Goal: Complete application form: Complete application form

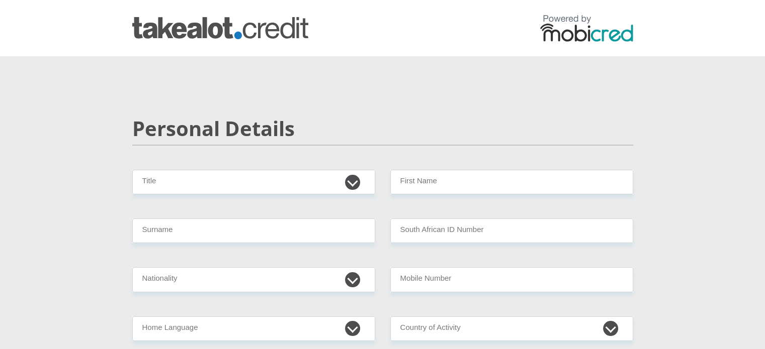
scroll to position [151, 0]
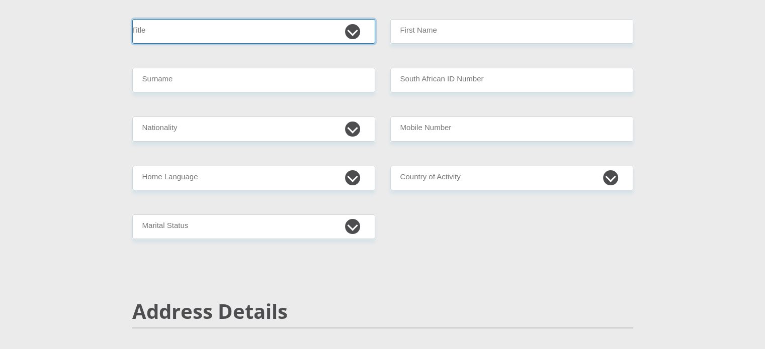
click at [216, 30] on select "Mr Ms Mrs Dr [PERSON_NAME]" at bounding box center [253, 31] width 243 height 25
click at [216, 30] on select "Mr Ms Mrs Dr Other" at bounding box center [253, 31] width 243 height 25
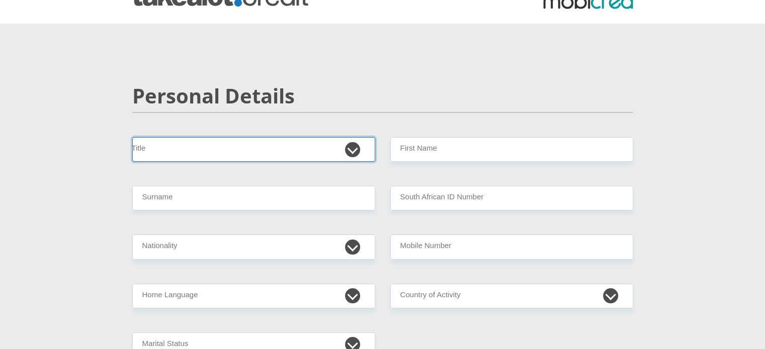
scroll to position [50, 0]
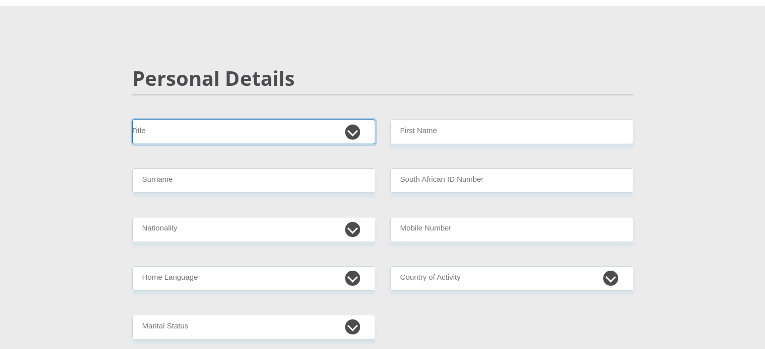
click at [210, 126] on select "Mr Ms Mrs Dr Other" at bounding box center [253, 132] width 243 height 25
select select "Ms"
click at [132, 120] on select "Mr Ms Mrs Dr Other" at bounding box center [253, 132] width 243 height 25
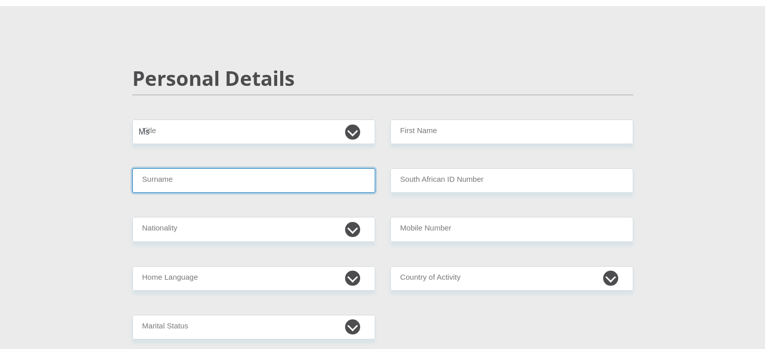
drag, startPoint x: 199, startPoint y: 143, endPoint x: 284, endPoint y: 164, distance: 87.5
click at [169, 175] on input "Surname" at bounding box center [253, 180] width 243 height 25
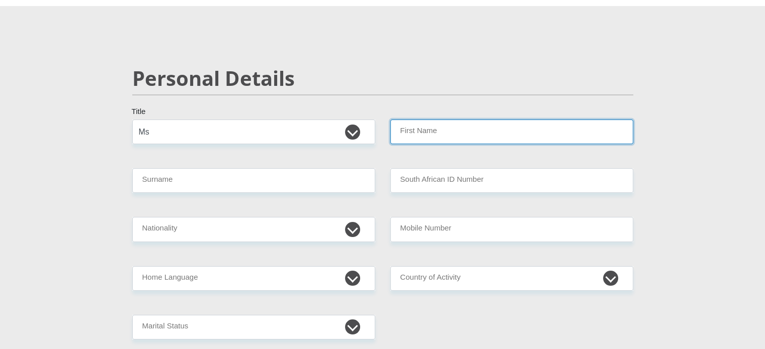
click at [442, 128] on input "First Name" at bounding box center [511, 132] width 243 height 25
type input "Chantel"
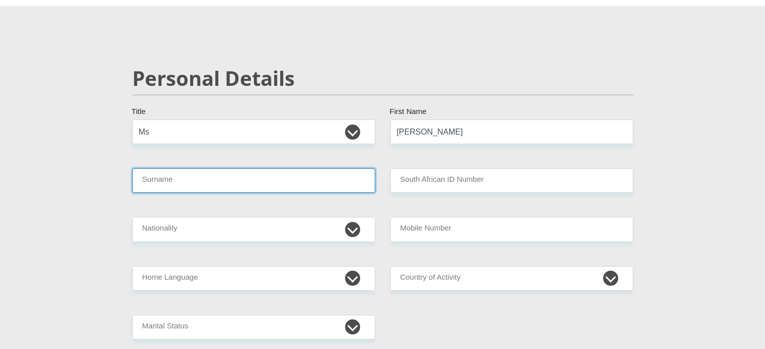
type input "Swart"
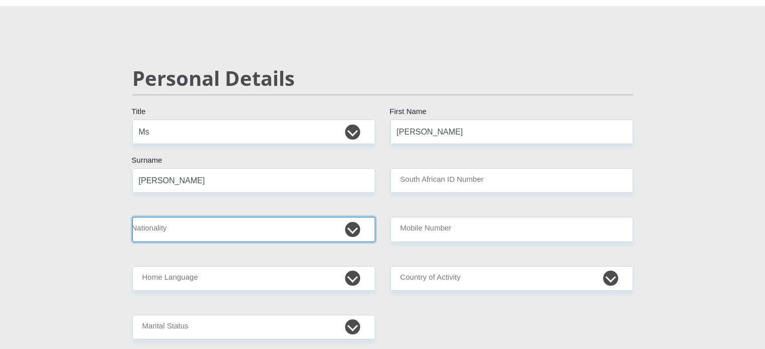
select select "ZAF"
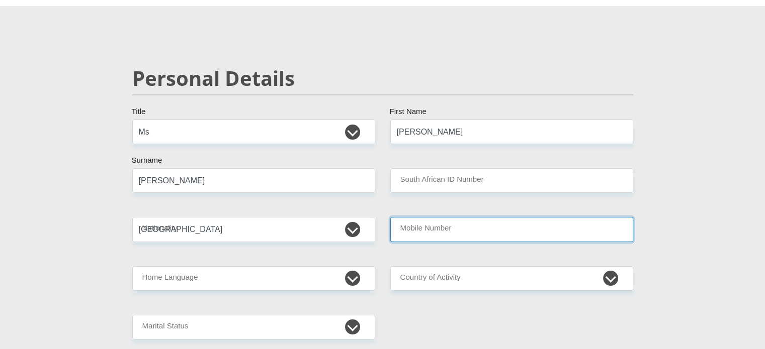
type input "0813677775"
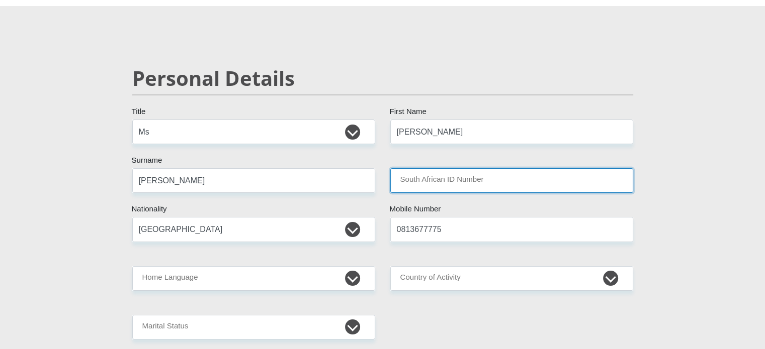
click at [457, 182] on input "South African ID Number" at bounding box center [511, 180] width 243 height 25
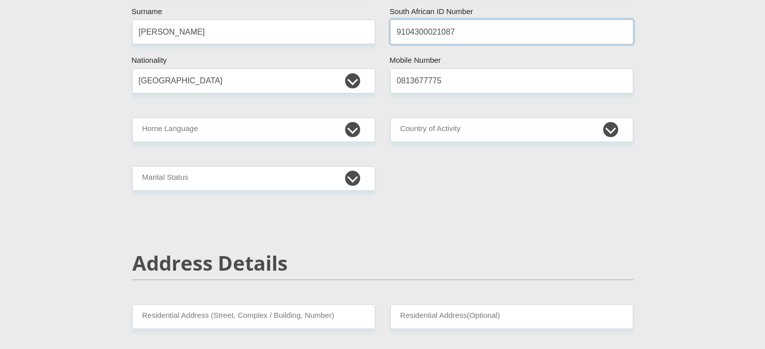
scroll to position [201, 0]
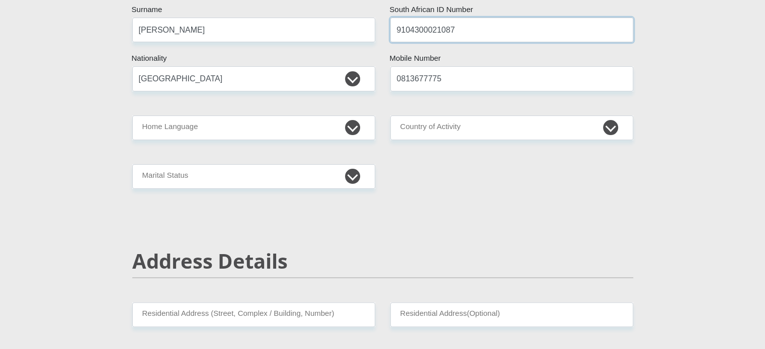
type input "9104300021087"
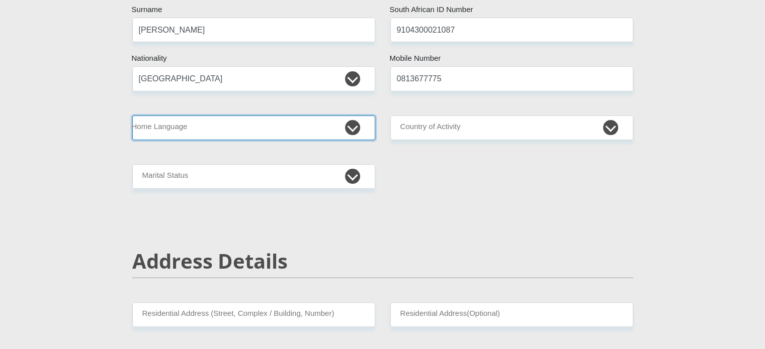
click at [230, 124] on select "Afrikaans English Sepedi South Ndebele Southern Sotho Swati Tsonga Tswana Venda…" at bounding box center [253, 128] width 243 height 25
select select "afr"
click at [132, 116] on select "Afrikaans English Sepedi South Ndebele Southern Sotho Swati Tsonga Tswana Venda…" at bounding box center [253, 128] width 243 height 25
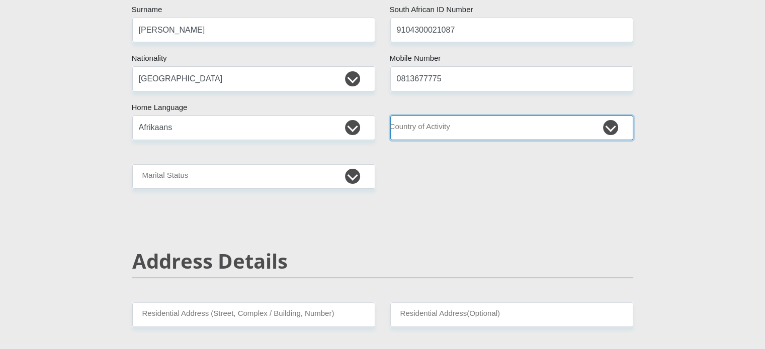
click at [402, 126] on select "South Africa Afghanistan Aland Islands Albania Algeria America Samoa American V…" at bounding box center [511, 128] width 243 height 25
select select "ZAF"
click at [390, 116] on select "South Africa Afghanistan Aland Islands Albania Algeria America Samoa American V…" at bounding box center [511, 128] width 243 height 25
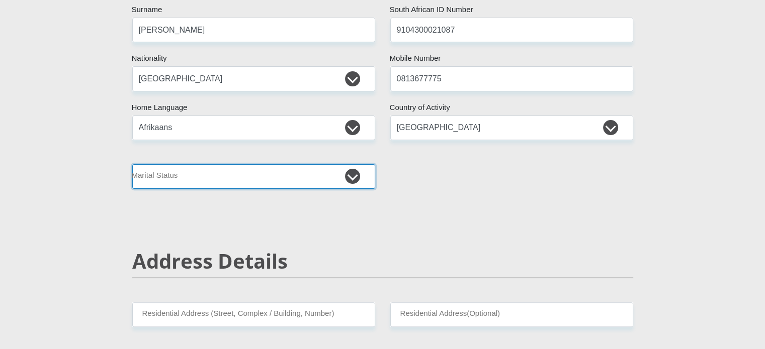
click at [246, 184] on select "Married ANC Single Divorced Widowed Married COP or Customary Law" at bounding box center [253, 176] width 243 height 25
select select "1"
click at [132, 164] on select "Married ANC Single Divorced Widowed Married COP or Customary Law" at bounding box center [253, 176] width 243 height 25
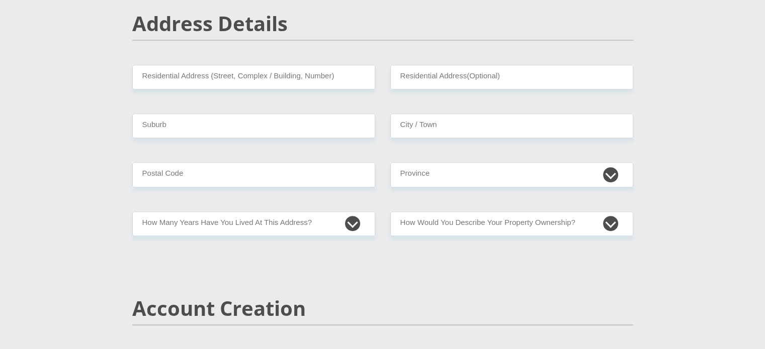
scroll to position [452, 0]
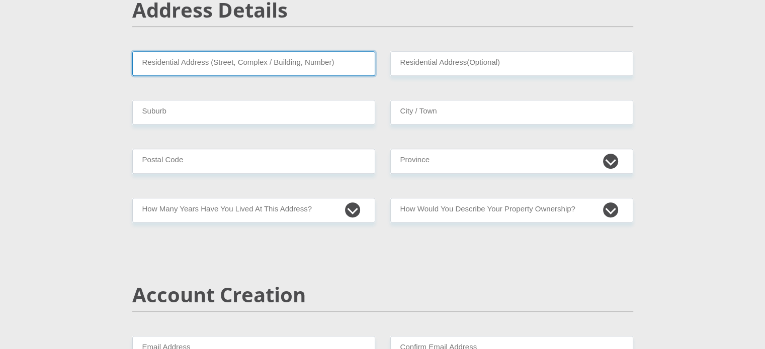
click at [227, 60] on input "Residential Address (Street, Complex / Building, Number)" at bounding box center [253, 63] width 243 height 25
type input "46 raven road. Greenhills, Randfontein"
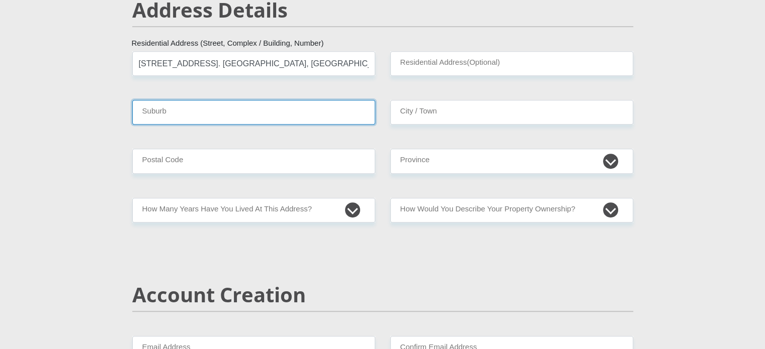
type input "Randfontein"
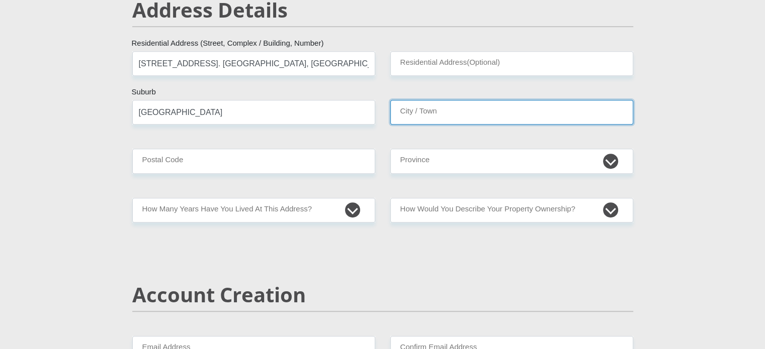
type input "Randfontein"
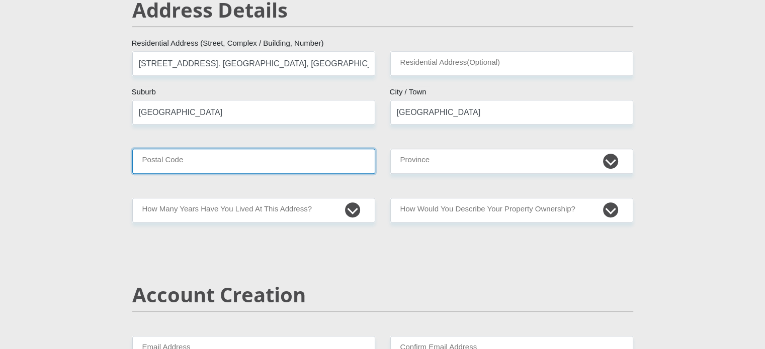
type input "1759"
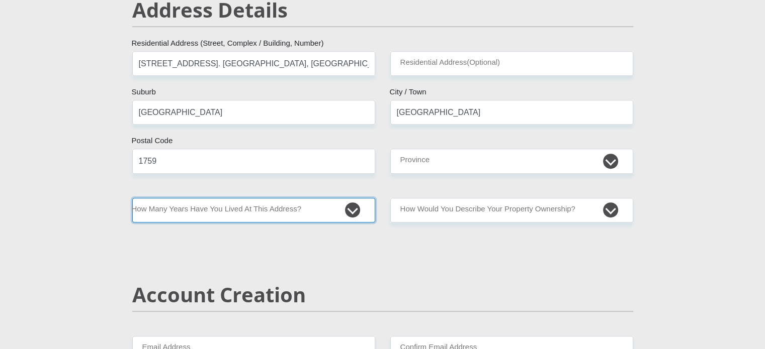
click at [254, 209] on select "less than 1 year 1-3 years 3-5 years 5+ years" at bounding box center [253, 210] width 243 height 25
select select "2"
click at [132, 198] on select "less than 1 year 1-3 years 3-5 years 5+ years" at bounding box center [253, 210] width 243 height 25
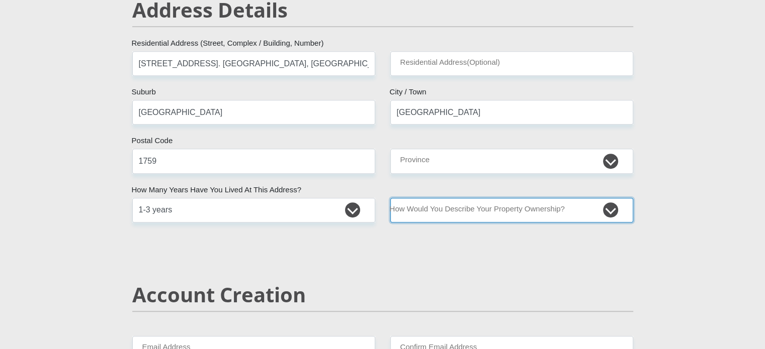
click at [449, 212] on select "Owned Rented Family Owned Company Dwelling" at bounding box center [511, 210] width 243 height 25
select select "Owned"
click at [390, 198] on select "Owned Rented Family Owned Company Dwelling" at bounding box center [511, 210] width 243 height 25
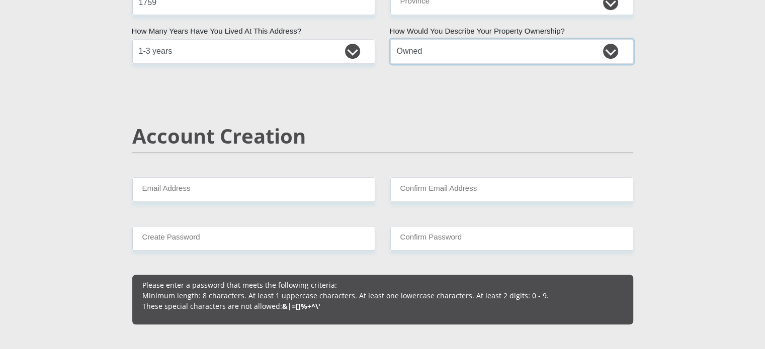
scroll to position [653, 0]
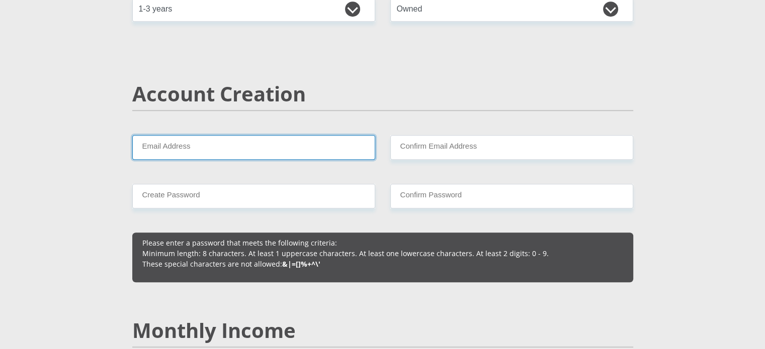
click at [206, 152] on input "Email Address" at bounding box center [253, 147] width 243 height 25
type input "chantelpiek3004@gmail.com"
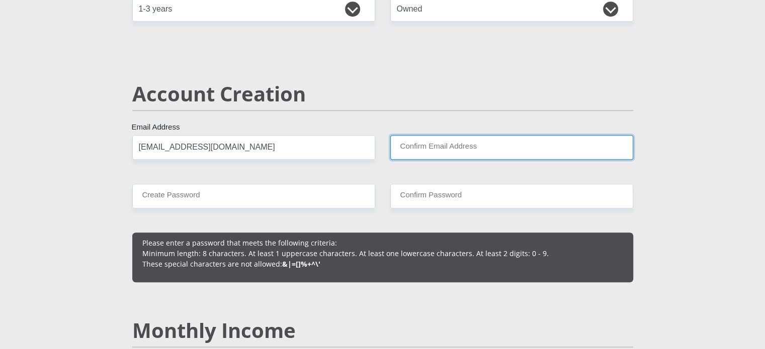
type input "chantelpiek3004@gmail.com"
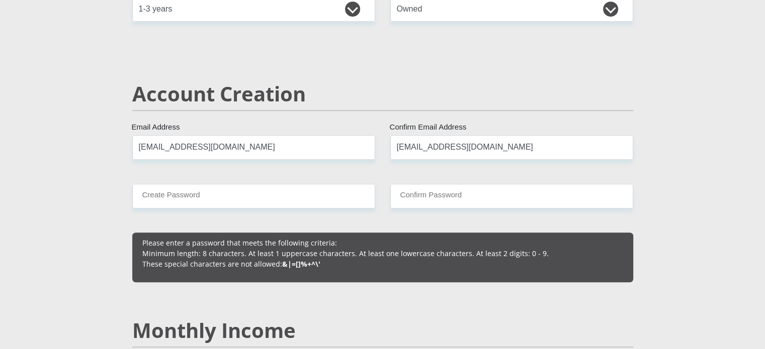
type input "0813677775"
type input "Chantel"
type input "Swart"
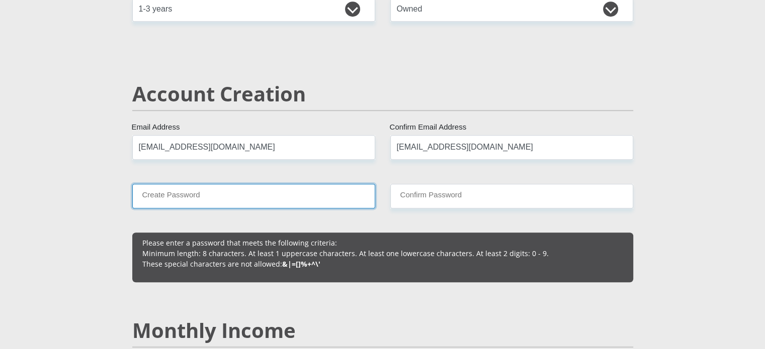
click at [229, 195] on input "Create Password" at bounding box center [253, 196] width 243 height 25
type input "J@yton2904"
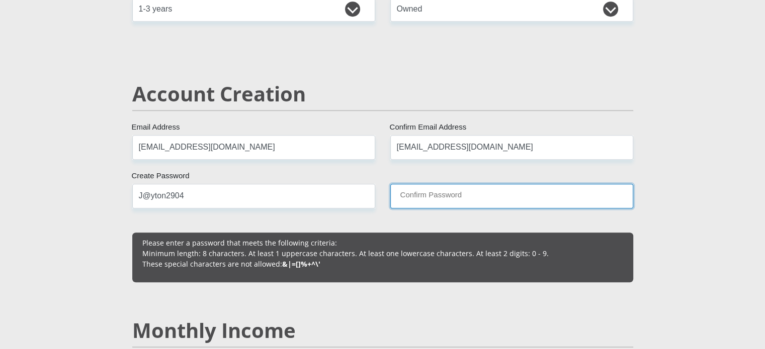
click at [441, 191] on input "Confirm Password" at bounding box center [511, 196] width 243 height 25
type input "J@yton2904"
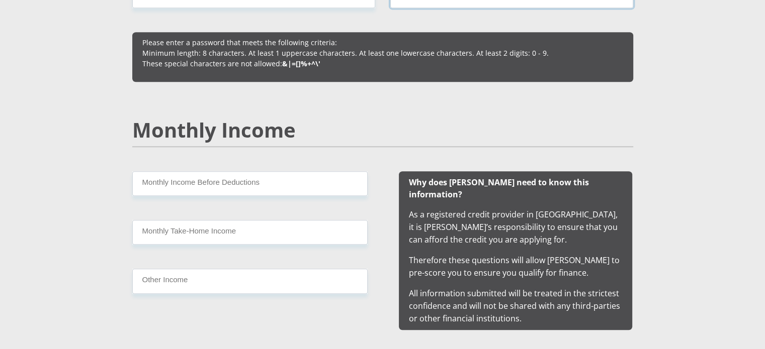
scroll to position [855, 0]
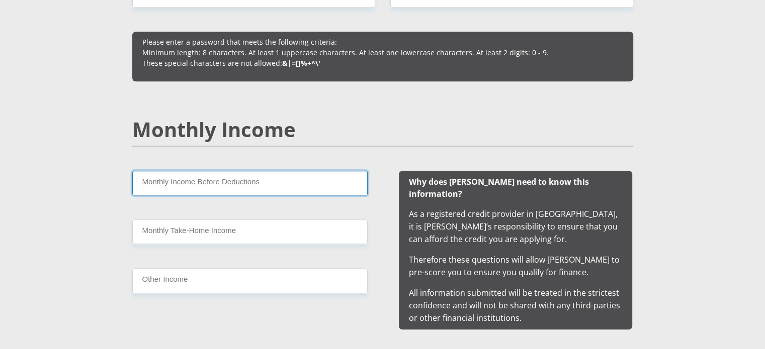
click at [202, 186] on input "Monthly Income Before Deductions" at bounding box center [249, 183] width 235 height 25
type input "24200"
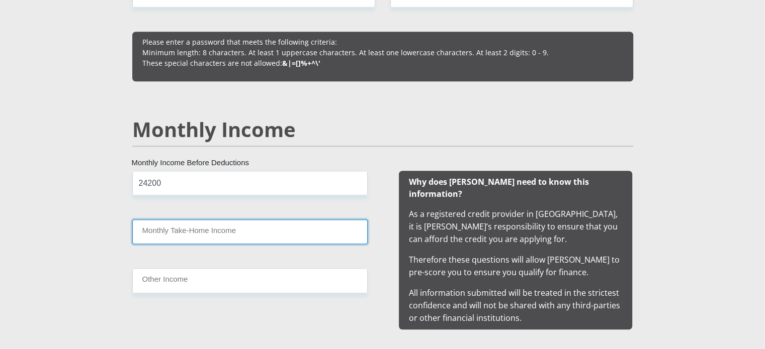
click at [181, 227] on input "Monthly Take-Home Income" at bounding box center [249, 232] width 235 height 25
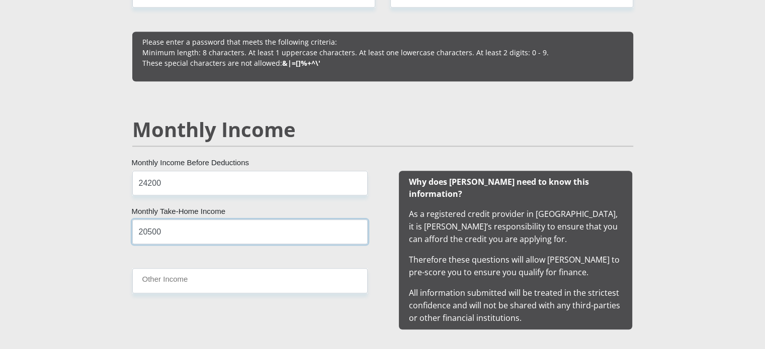
type input "20500"
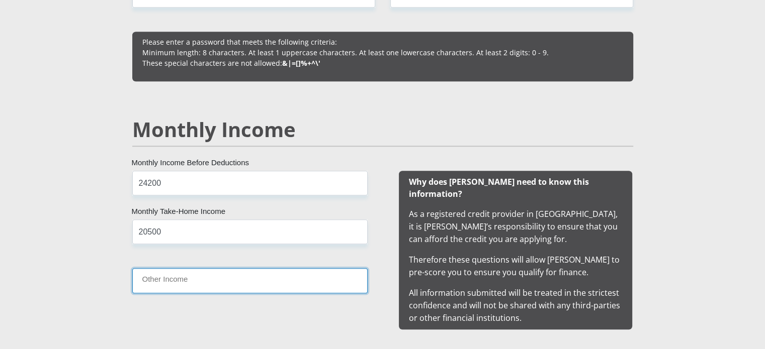
click at [205, 276] on input "Other Income" at bounding box center [249, 280] width 235 height 25
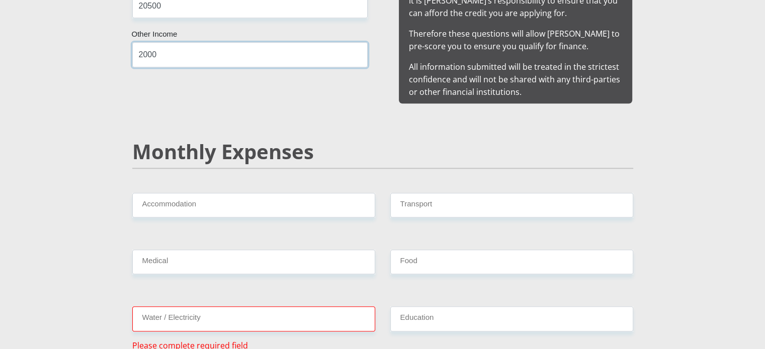
scroll to position [1106, 0]
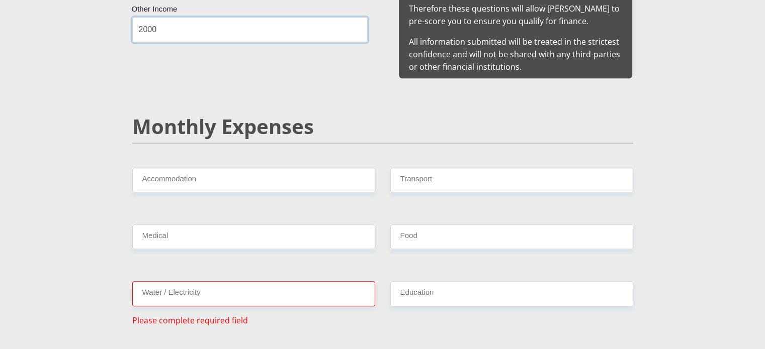
type input "2000"
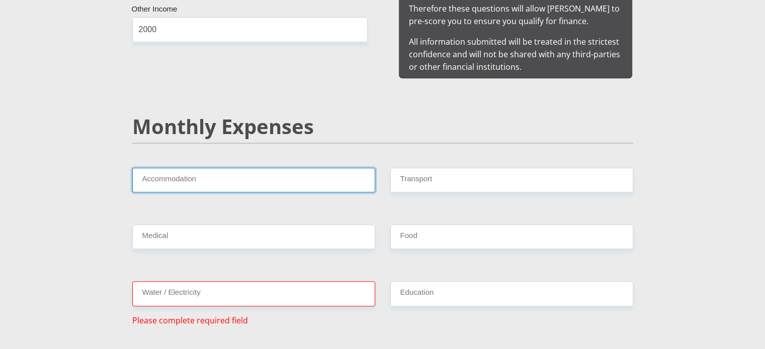
click at [209, 168] on input "Accommodation" at bounding box center [253, 180] width 243 height 25
type input "6000"
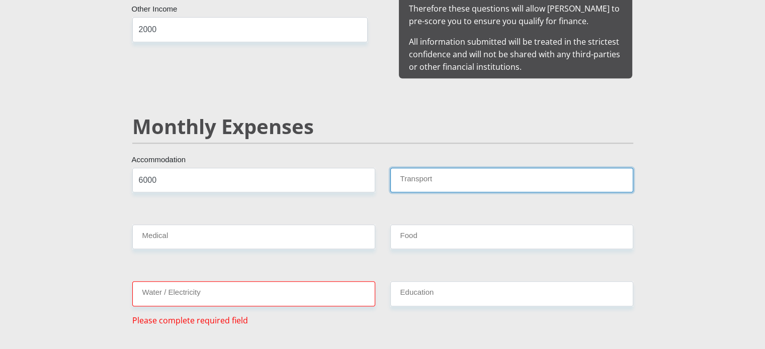
click at [436, 168] on input "Transport" at bounding box center [511, 180] width 243 height 25
type input "1500"
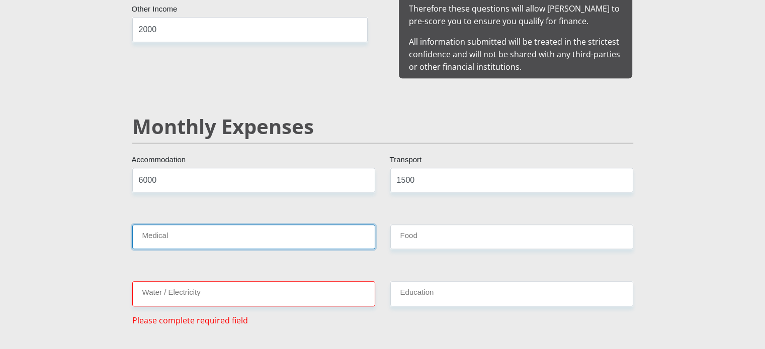
click at [194, 231] on input "Medical" at bounding box center [253, 237] width 243 height 25
type input "0"
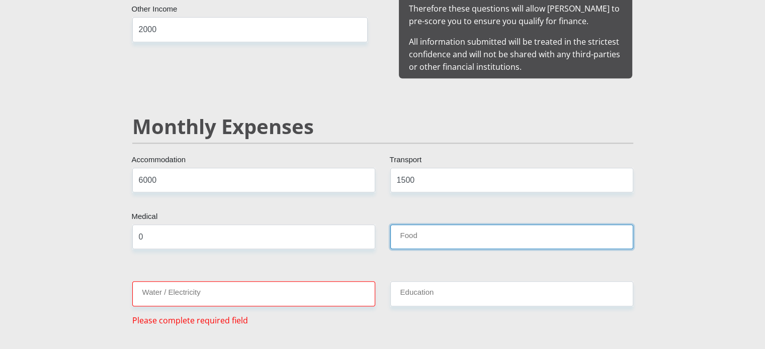
drag, startPoint x: 426, startPoint y: 218, endPoint x: 428, endPoint y: 236, distance: 18.2
click at [426, 225] on input "Food" at bounding box center [511, 237] width 243 height 25
type input "2500"
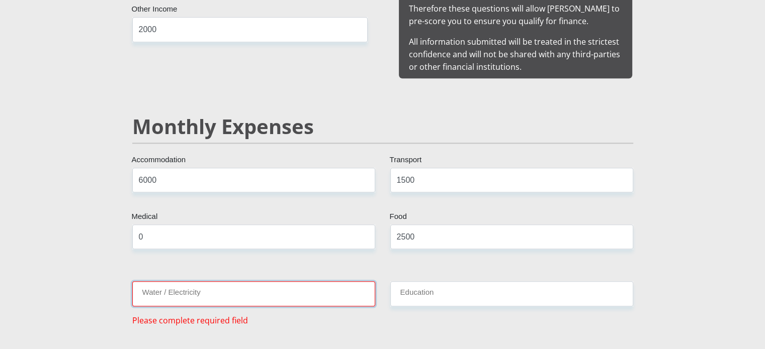
drag, startPoint x: 215, startPoint y: 288, endPoint x: 207, endPoint y: 287, distance: 8.6
click at [215, 288] on input "Water / Electricity" at bounding box center [253, 293] width 243 height 25
click at [164, 281] on input "Water / Electricity" at bounding box center [253, 293] width 243 height 25
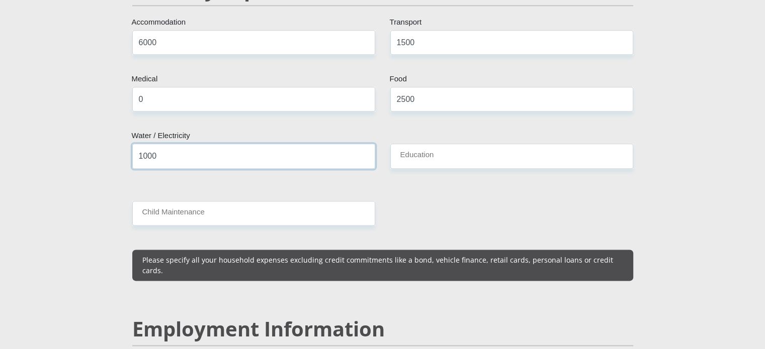
scroll to position [1257, 0]
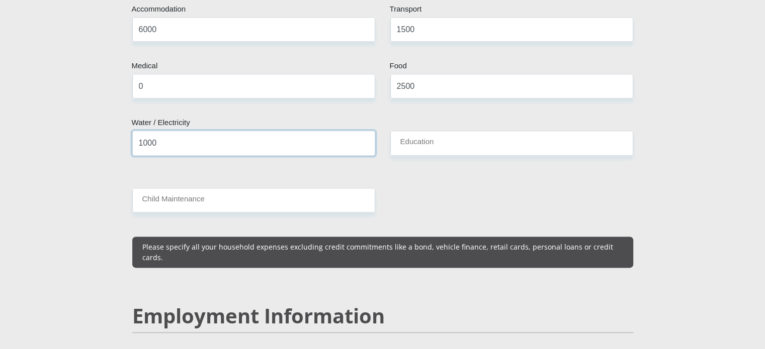
type input "1000"
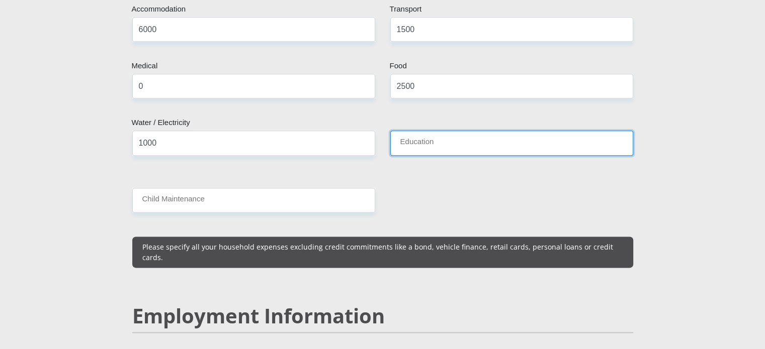
click at [473, 131] on input "Education" at bounding box center [511, 143] width 243 height 25
type input "1500"
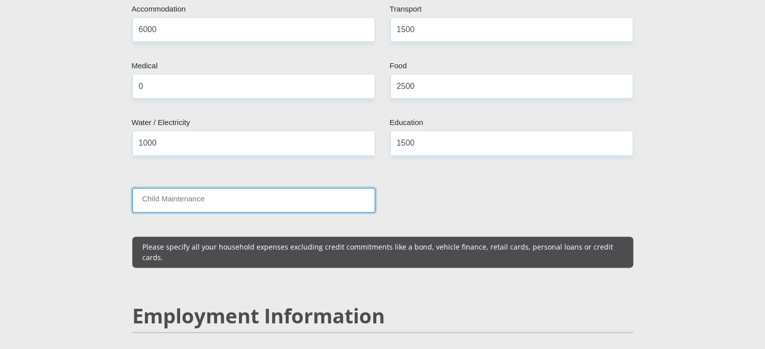
click at [187, 188] on input "Child Maintenance" at bounding box center [253, 200] width 243 height 25
type input "0"
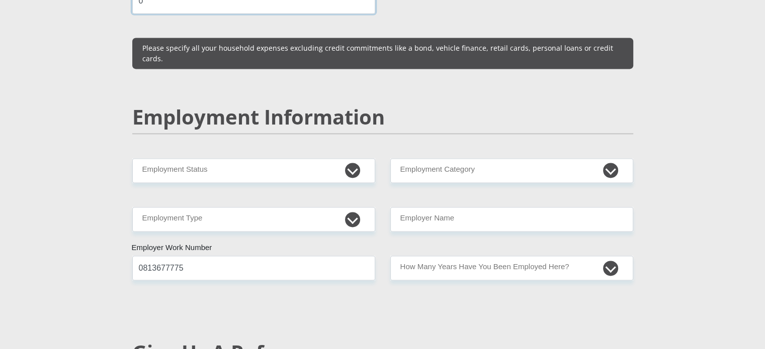
scroll to position [1458, 0]
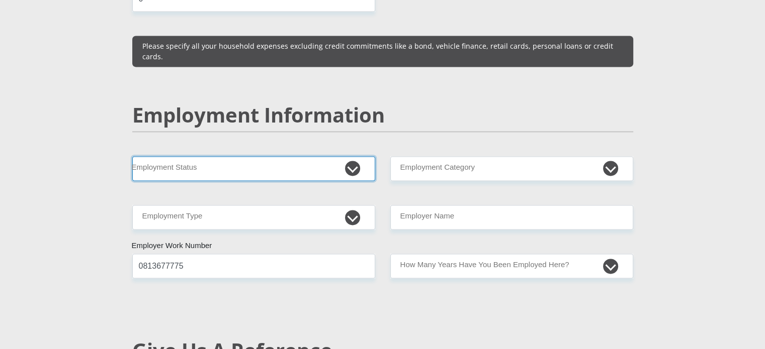
click at [205, 156] on select "Permanent/Full-time Part-time/Casual Contract Worker Self-Employed Housewife Re…" at bounding box center [253, 168] width 243 height 25
select select "1"
click at [132, 156] on select "Permanent/Full-time Part-time/Casual Contract Worker Self-Employed Housewife Re…" at bounding box center [253, 168] width 243 height 25
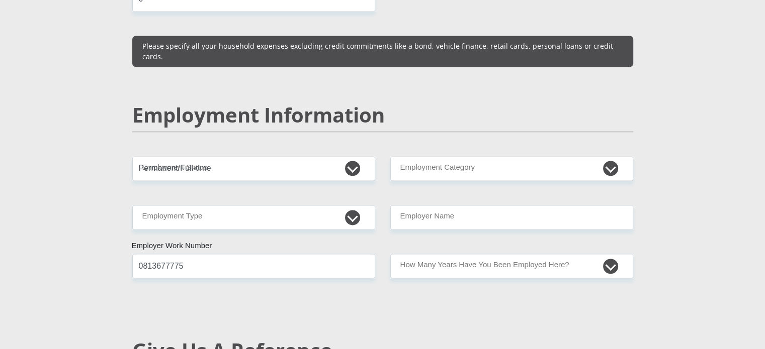
click at [185, 178] on div "Mr Ms Mrs Dr Other Title Chantel First Name Swart Surname 9104300021087 South A…" at bounding box center [383, 145] width 516 height 2867
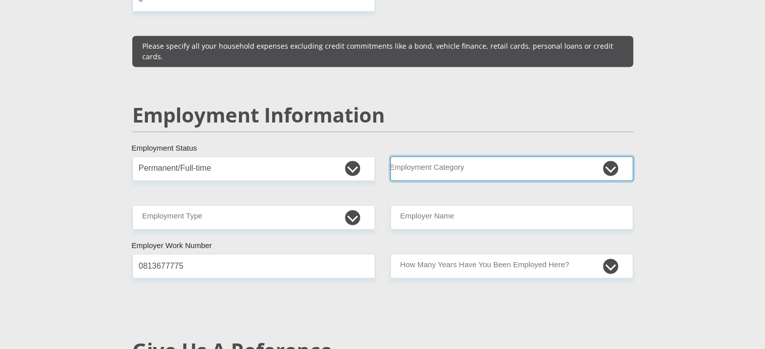
drag, startPoint x: 509, startPoint y: 139, endPoint x: 504, endPoint y: 144, distance: 7.1
click at [509, 156] on select "AGRICULTURE ALCOHOL & TOBACCO CONSTRUCTION MATERIALS METALLURGY EQUIPMENT FOR R…" at bounding box center [511, 168] width 243 height 25
select select "17"
click at [390, 156] on select "AGRICULTURE ALCOHOL & TOBACCO CONSTRUCTION MATERIALS METALLURGY EQUIPMENT FOR R…" at bounding box center [511, 168] width 243 height 25
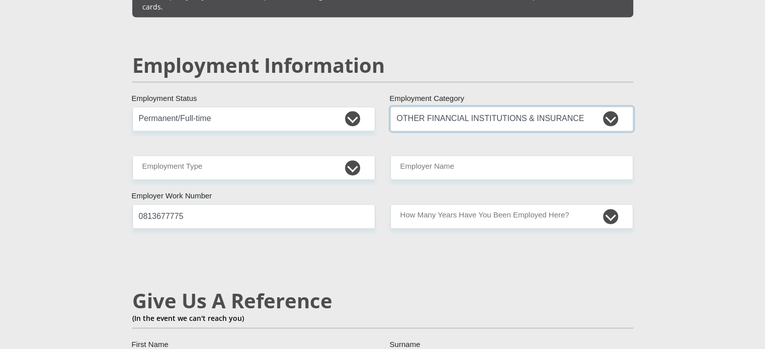
scroll to position [1508, 0]
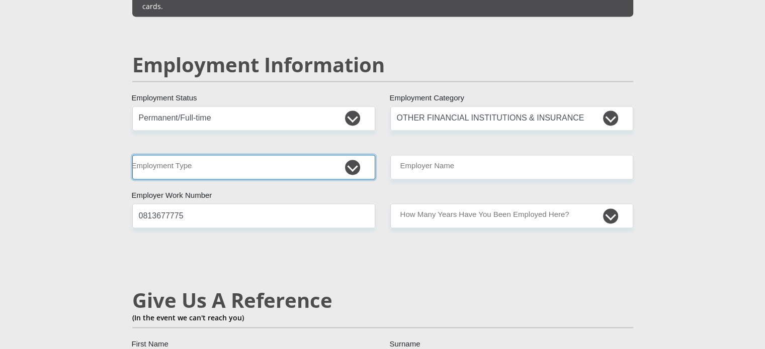
click at [193, 155] on select "College/Lecturer Craft Seller Creative Driver Executive Farmer Forces - Non Com…" at bounding box center [253, 167] width 243 height 25
select select "Unknown/Other"
click at [132, 155] on select "College/Lecturer Craft Seller Creative Driver Executive Farmer Forces - Non Com…" at bounding box center [253, 167] width 243 height 25
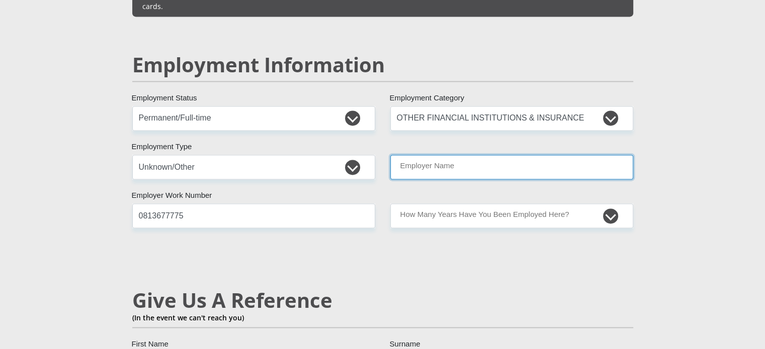
click at [462, 155] on input "Employer Name" at bounding box center [511, 167] width 243 height 25
type input "SurefinBrokers"
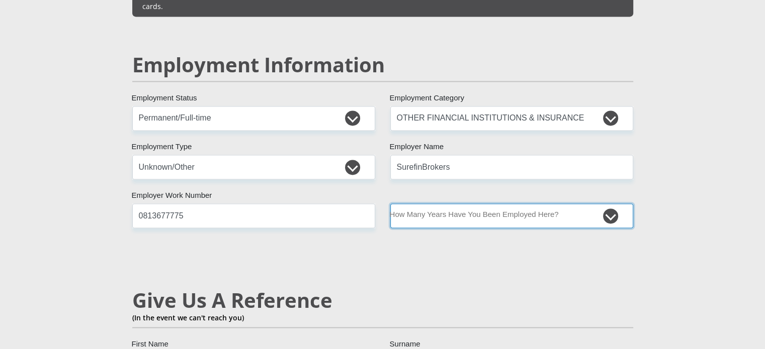
click at [446, 204] on select "less than 1 year 1-3 years 3-5 years 5+ years" at bounding box center [511, 216] width 243 height 25
select select "48"
click at [390, 204] on select "less than 1 year 1-3 years 3-5 years 5+ years" at bounding box center [511, 216] width 243 height 25
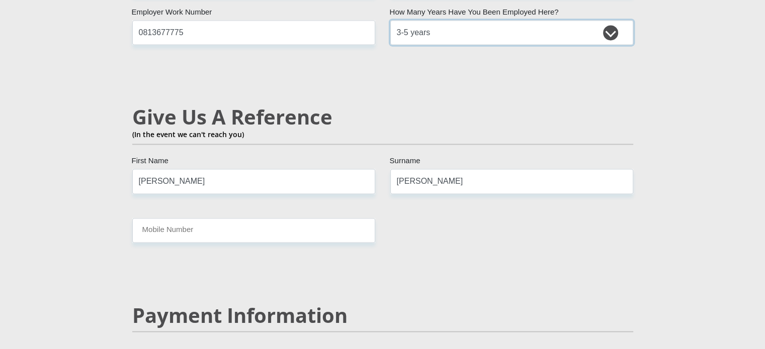
scroll to position [1709, 0]
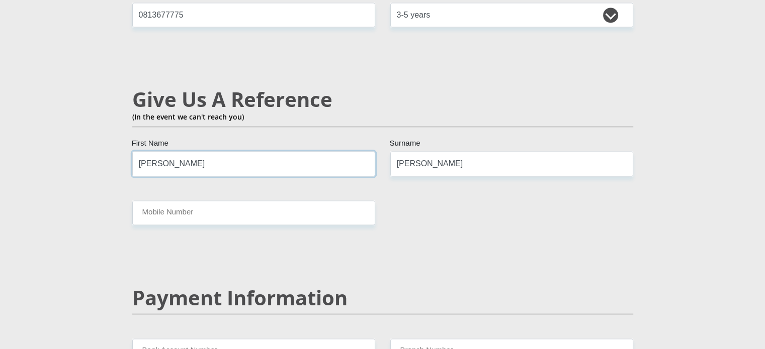
drag, startPoint x: 185, startPoint y: 144, endPoint x: 113, endPoint y: 142, distance: 71.9
type input "Marinda"
type input "Piek"
type input "0797928735"
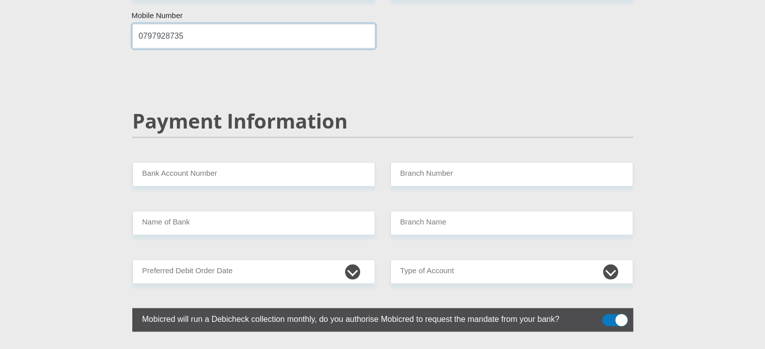
scroll to position [1910, 0]
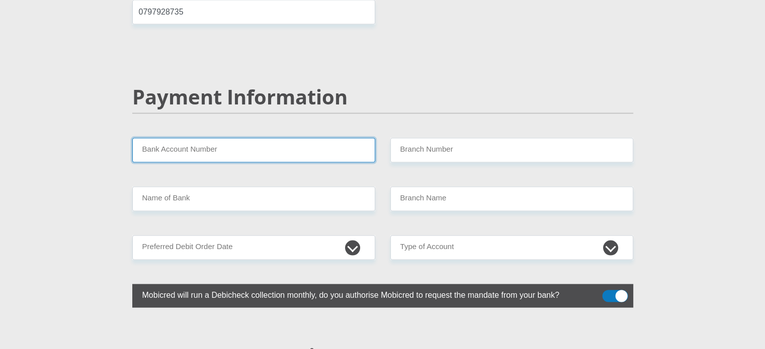
click at [205, 138] on input "Bank Account Number" at bounding box center [253, 150] width 243 height 25
type input "18927699898"
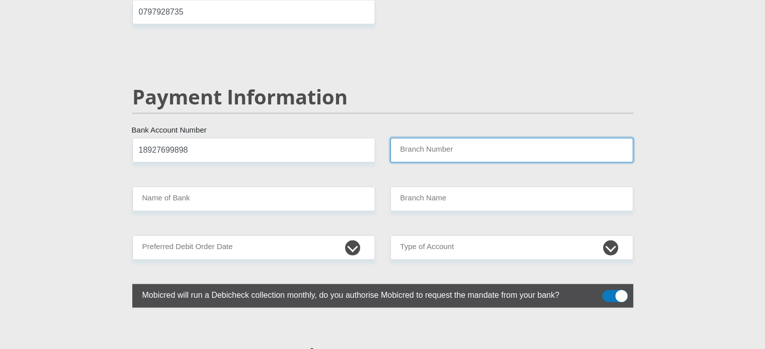
click at [413, 138] on input "Branch Number" at bounding box center [511, 150] width 243 height 25
type input "679000"
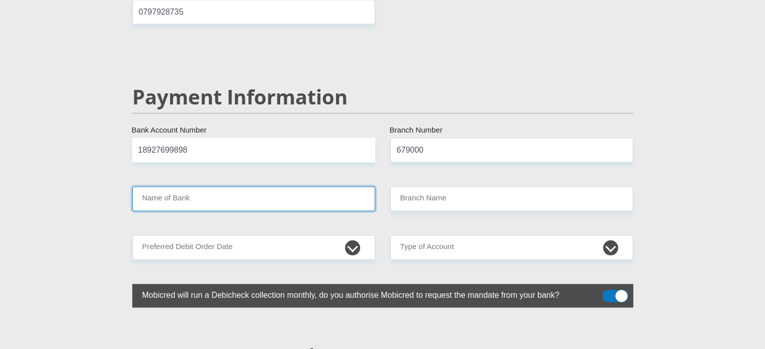
click at [213, 186] on input "Name of Bank" at bounding box center [253, 198] width 243 height 25
type input "DISCOVERY BANK LTD"
type input "DISCOVERY UNIVERSAL BRANCH"
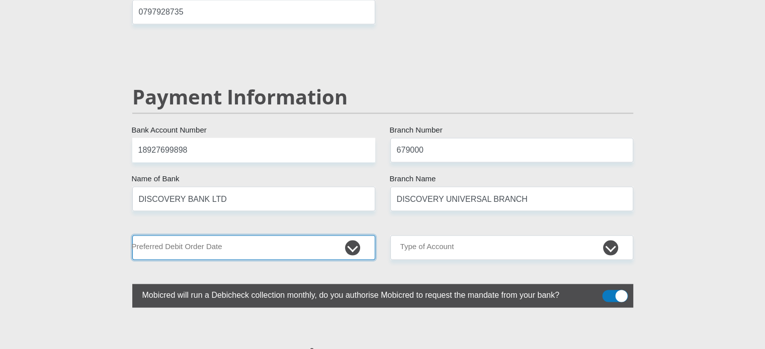
click at [200, 235] on select "1st 2nd 3rd 4th 5th 7th 18th 19th 20th 21st 22nd 23rd 24th 25th 26th 27th 28th …" at bounding box center [253, 247] width 243 height 25
select select "25"
click at [132, 235] on select "1st 2nd 3rd 4th 5th 7th 18th 19th 20th 21st 22nd 23rd 24th 25th 26th 27th 28th …" at bounding box center [253, 247] width 243 height 25
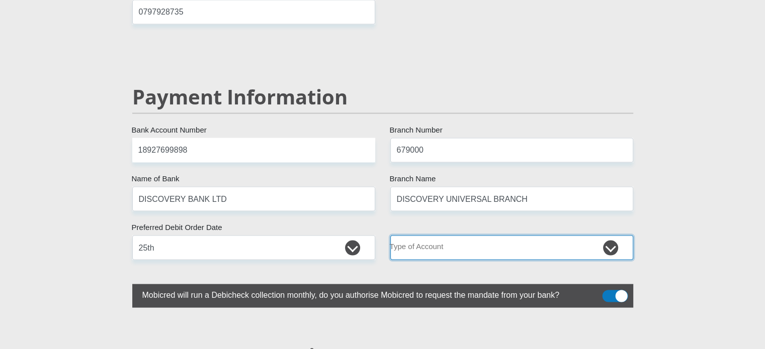
click at [456, 235] on select "Cheque Savings" at bounding box center [511, 247] width 243 height 25
select select "CUR"
click at [390, 235] on select "Cheque Savings" at bounding box center [511, 247] width 243 height 25
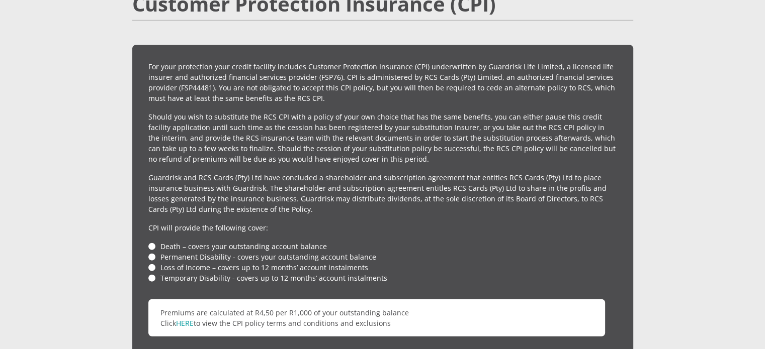
scroll to position [2463, 0]
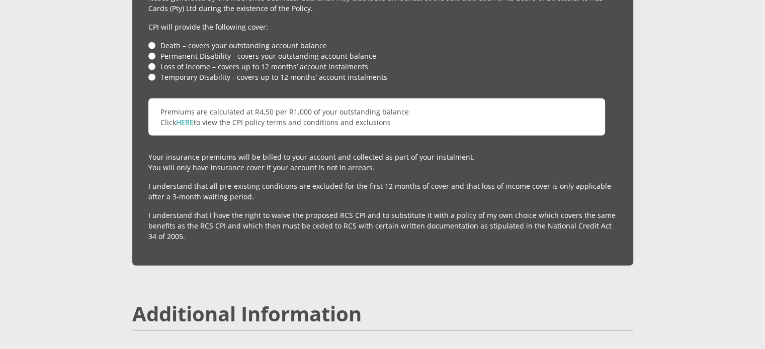
click at [149, 40] on li "Death – covers your outstanding account balance" at bounding box center [382, 45] width 468 height 11
click at [150, 51] on li "Permanent Disability - covers your outstanding account balance" at bounding box center [382, 56] width 468 height 11
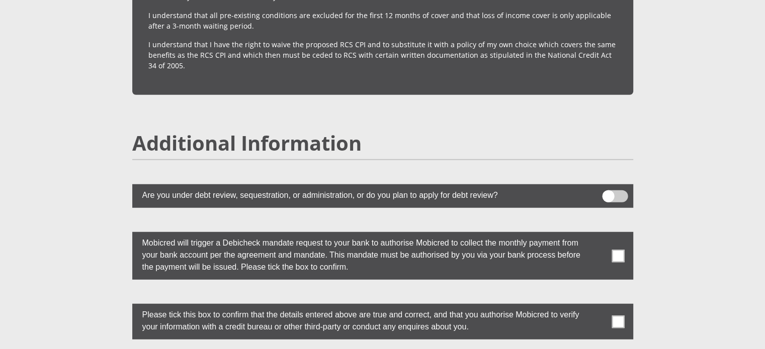
scroll to position [2664, 0]
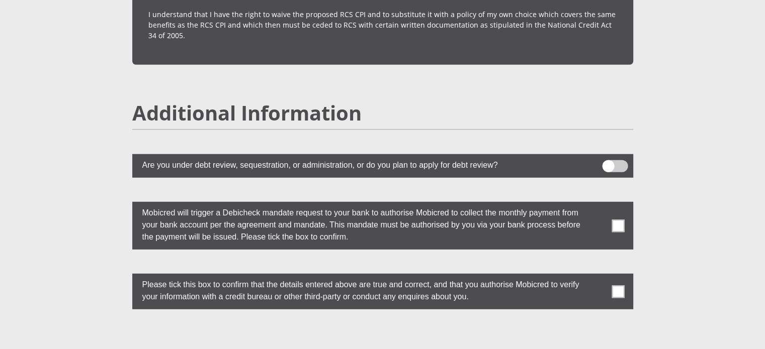
click at [616, 220] on span at bounding box center [617, 226] width 13 height 13
click at [598, 205] on input "checkbox" at bounding box center [598, 205] width 0 height 0
click at [613, 286] on span at bounding box center [617, 292] width 13 height 13
click at [598, 276] on input "checkbox" at bounding box center [598, 276] width 0 height 0
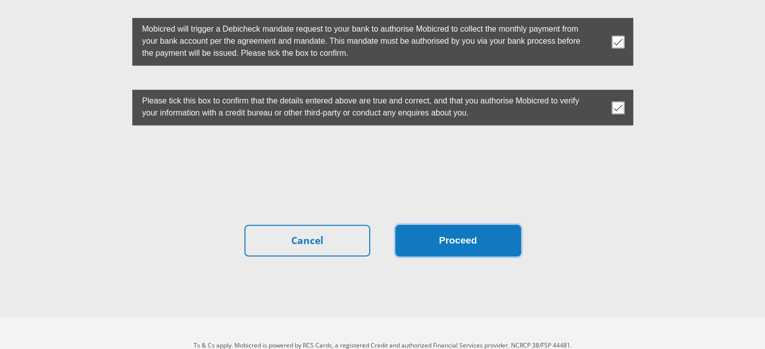
click at [489, 225] on button "Proceed" at bounding box center [458, 241] width 126 height 32
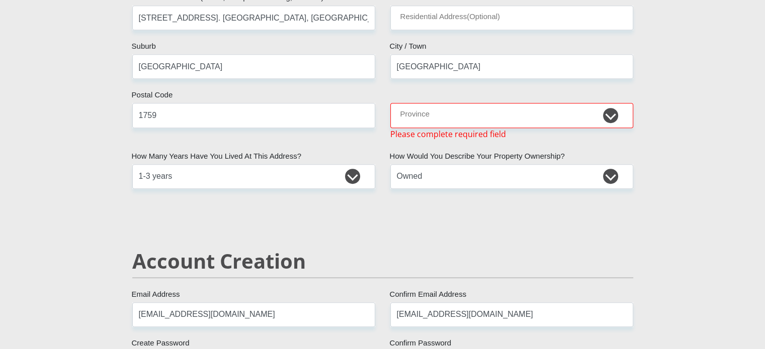
scroll to position [475, 0]
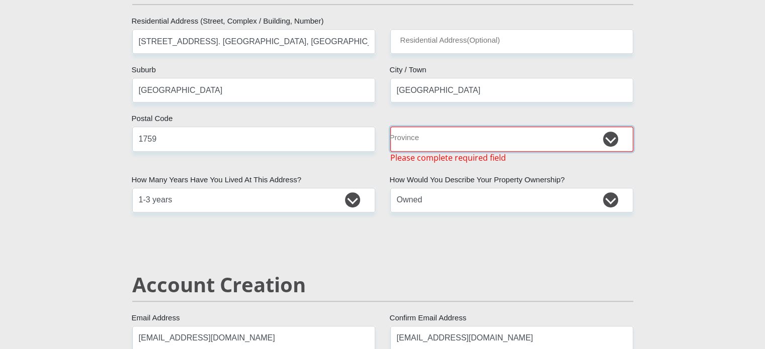
click at [427, 135] on select "Eastern Cape Free State Gauteng KwaZulu-Natal Limpopo Mpumalanga Northern Cape …" at bounding box center [511, 139] width 243 height 25
select select "Gauteng"
click at [390, 127] on select "Eastern Cape Free State Gauteng KwaZulu-Natal Limpopo Mpumalanga Northern Cape …" at bounding box center [511, 139] width 243 height 25
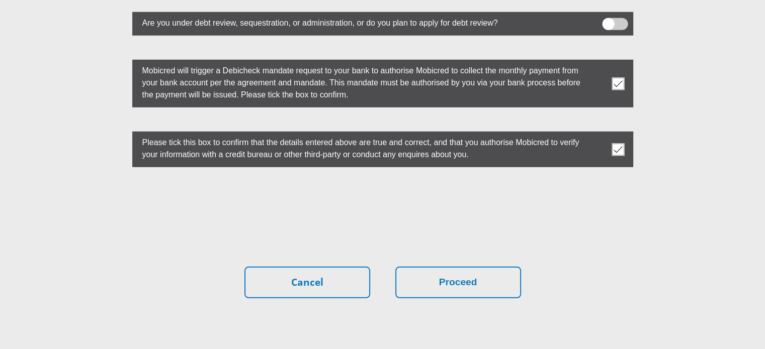
scroll to position [2848, 0]
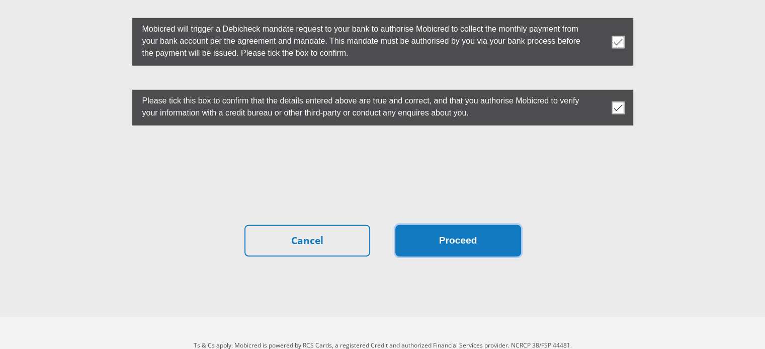
click at [450, 225] on button "Proceed" at bounding box center [458, 241] width 126 height 32
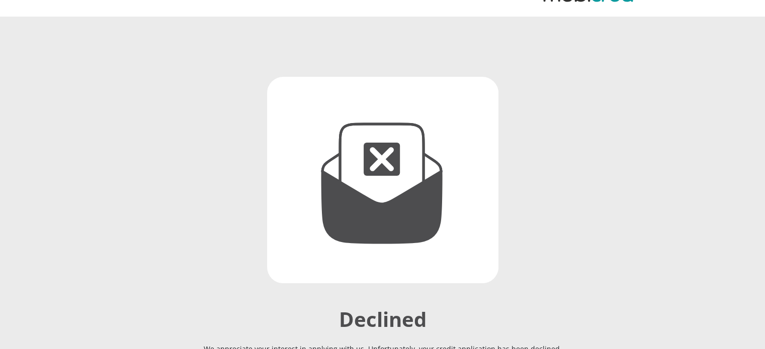
scroll to position [189, 0]
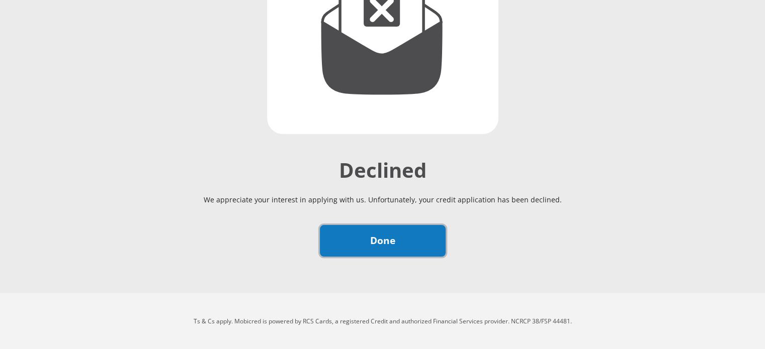
click at [370, 248] on link "Done" at bounding box center [383, 241] width 126 height 32
